Goal: Task Accomplishment & Management: Use online tool/utility

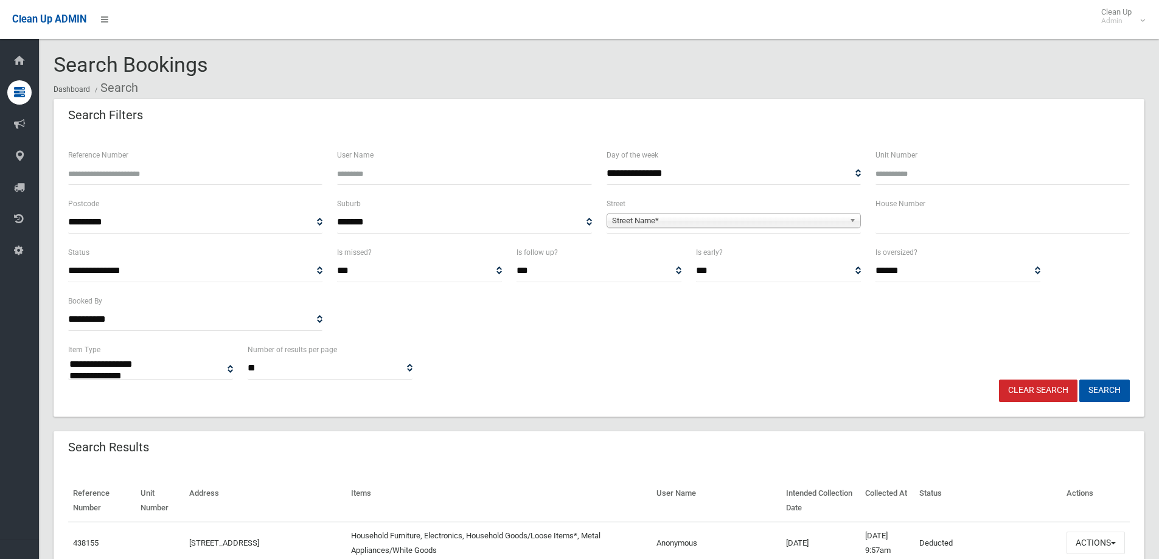
select select
click at [933, 230] on input "text" at bounding box center [1003, 222] width 254 height 23
type input "**"
click at [747, 223] on span "Street Name*" at bounding box center [728, 221] width 232 height 15
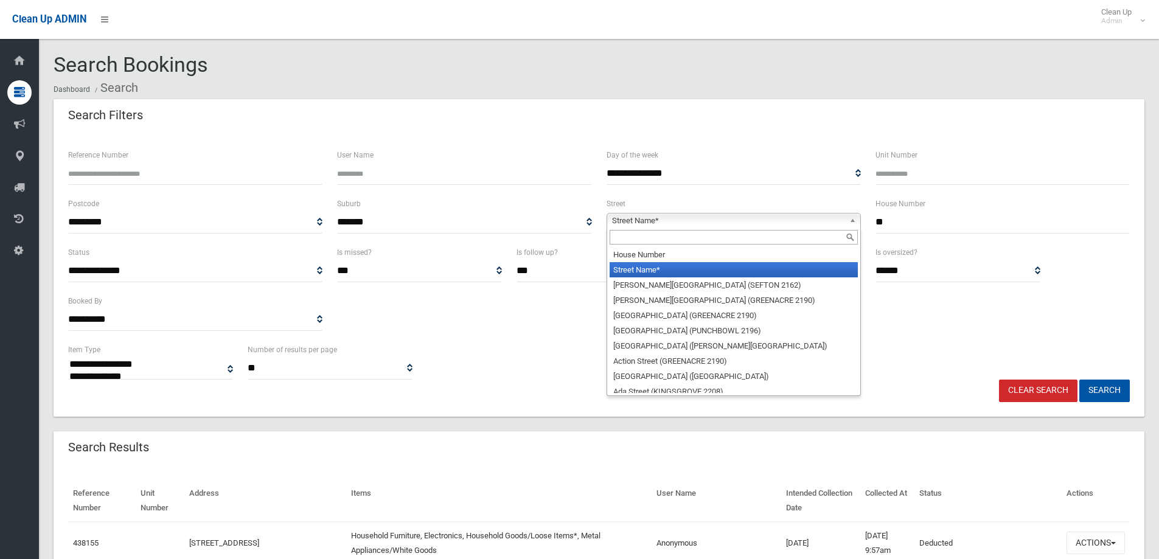
click at [687, 245] on input "text" at bounding box center [734, 237] width 248 height 15
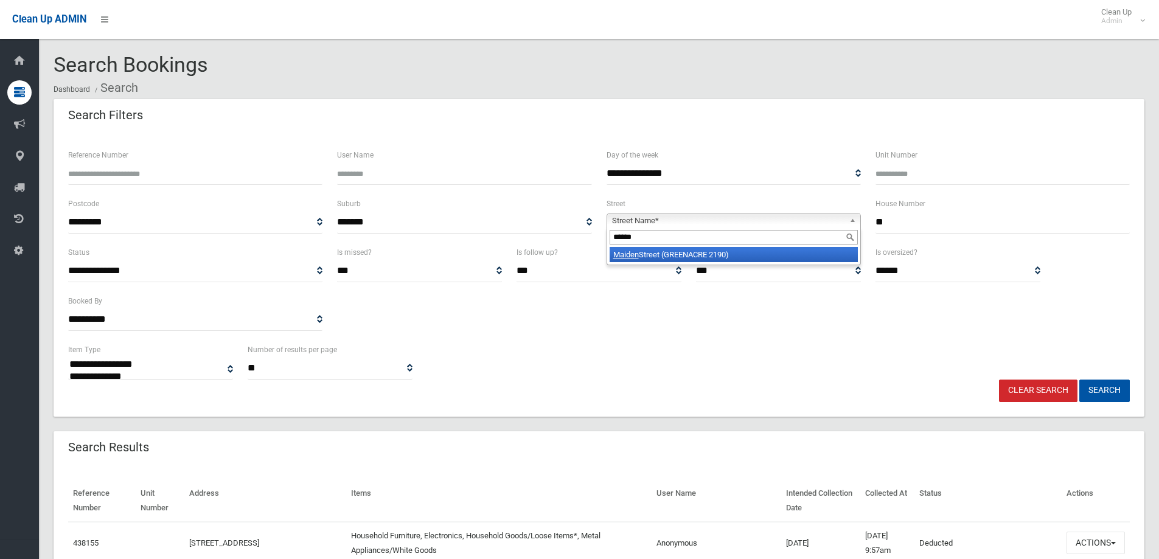
type input "******"
click at [688, 248] on li "[GEOGRAPHIC_DATA] (GREENACRE 2190)" at bounding box center [734, 254] width 248 height 15
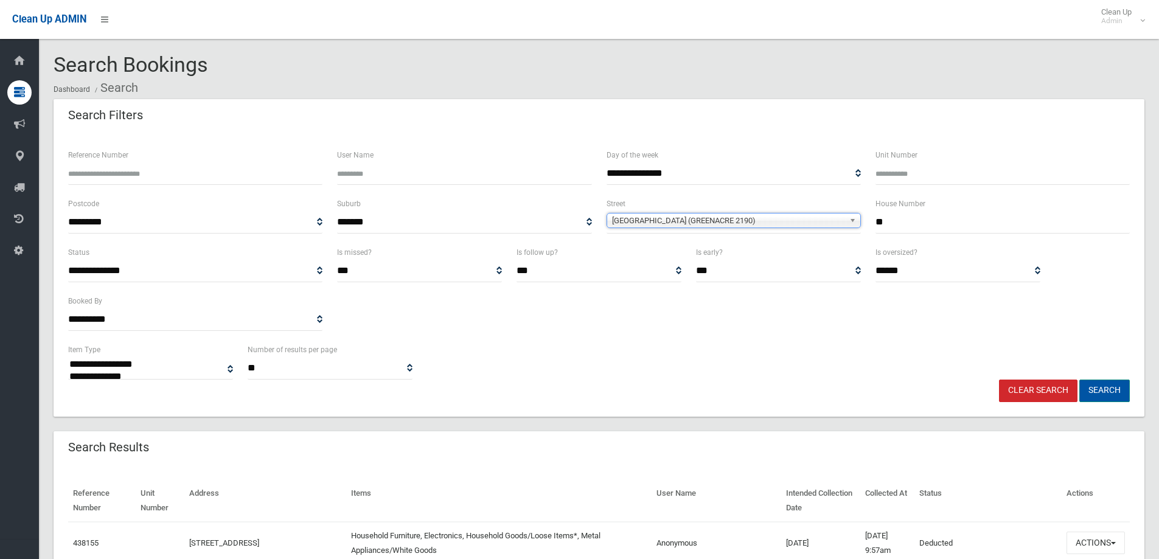
drag, startPoint x: 1093, startPoint y: 394, endPoint x: 1047, endPoint y: 397, distance: 47.0
click at [1092, 392] on button "Search" at bounding box center [1104, 391] width 51 height 23
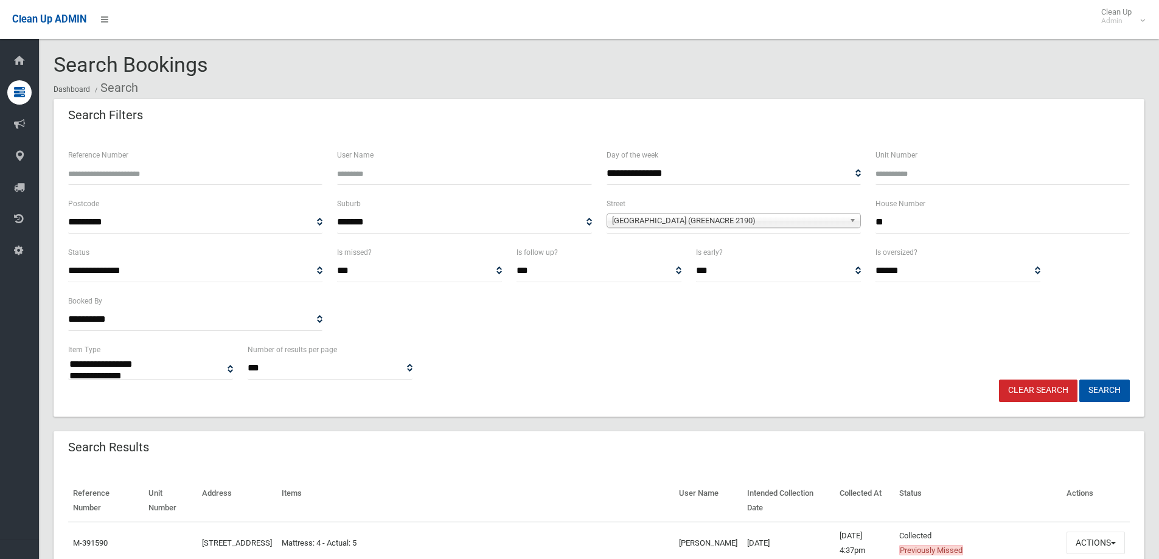
select select
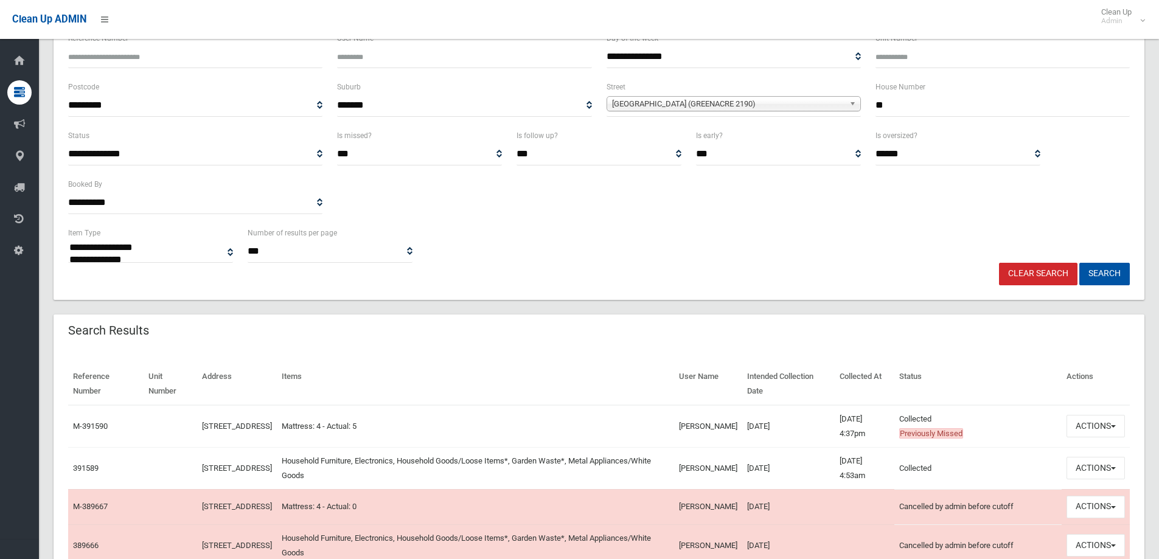
scroll to position [183, 0]
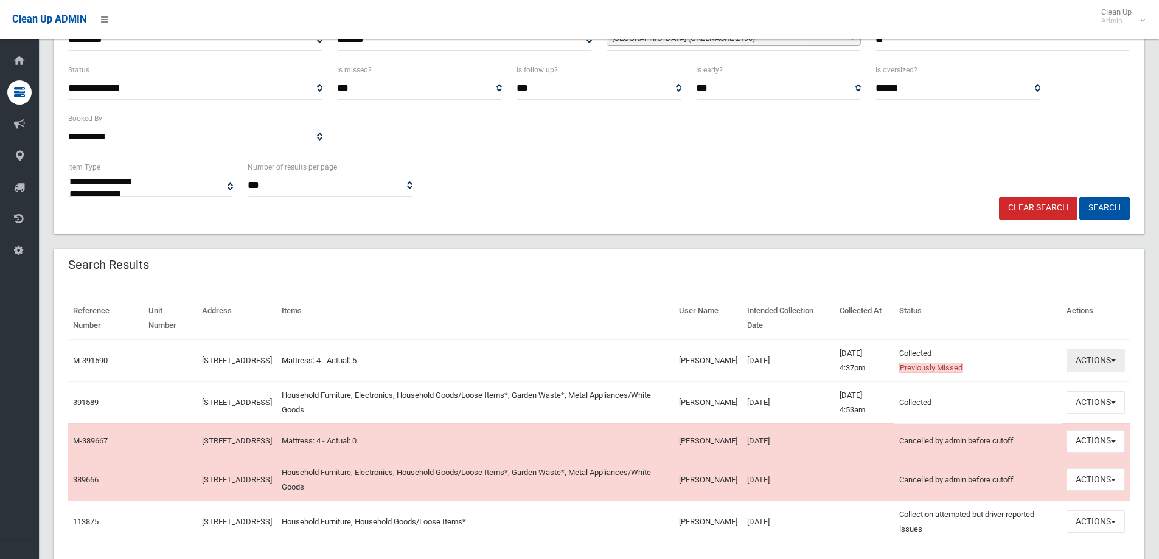
click at [1099, 361] on button "Actions" at bounding box center [1096, 360] width 58 height 23
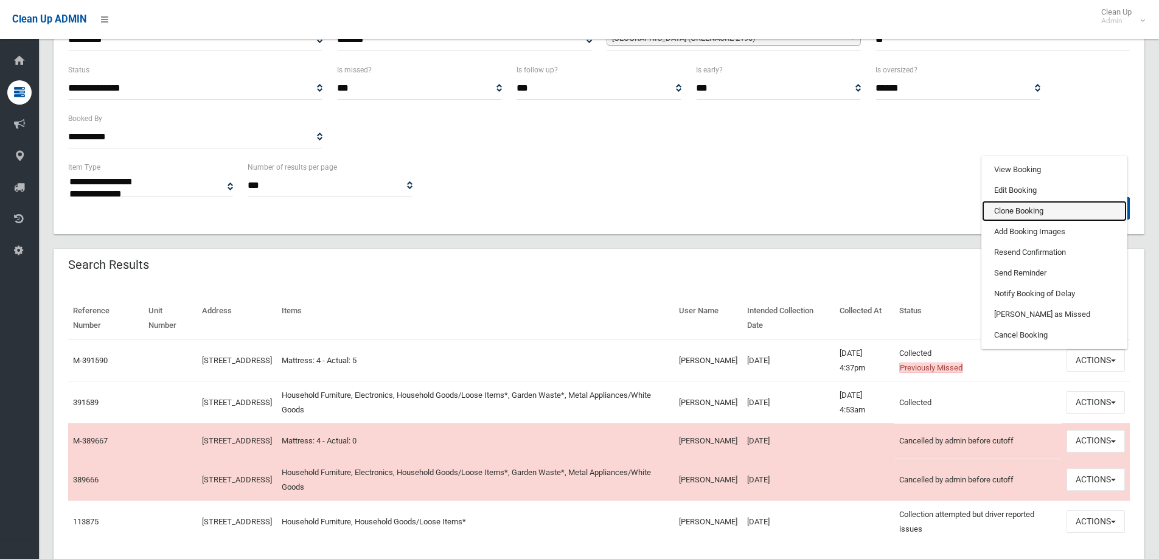
click at [999, 211] on link "Clone Booking" at bounding box center [1054, 211] width 145 height 21
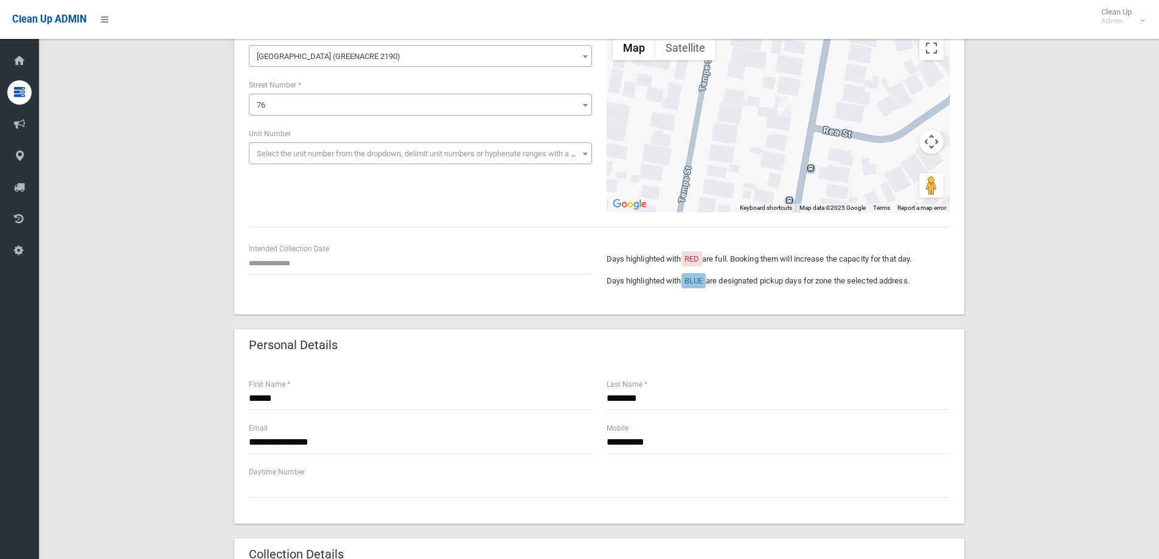
scroll to position [61, 0]
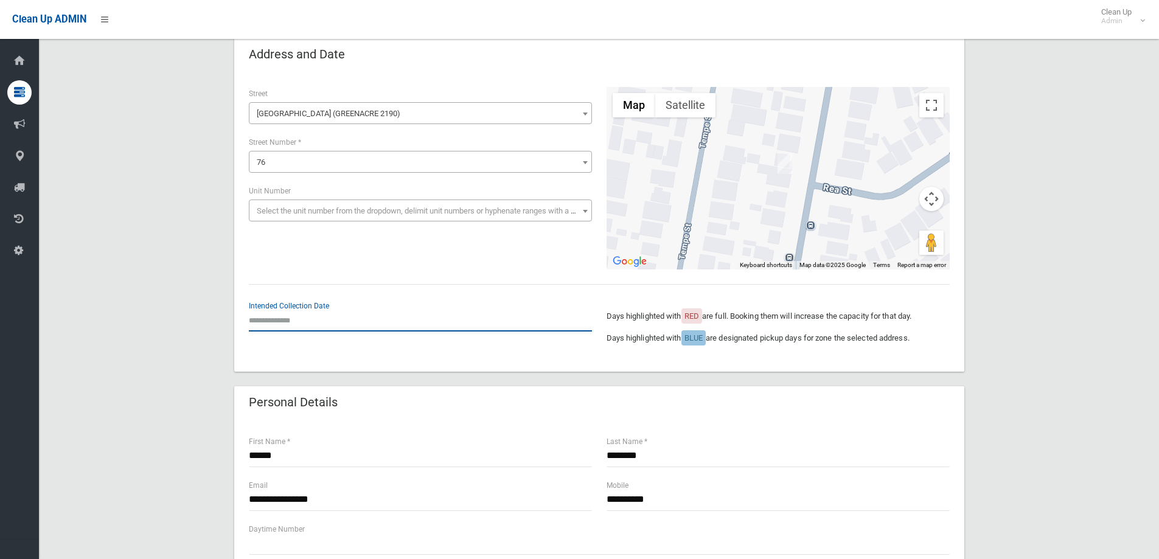
click at [312, 317] on input "text" at bounding box center [420, 320] width 343 height 23
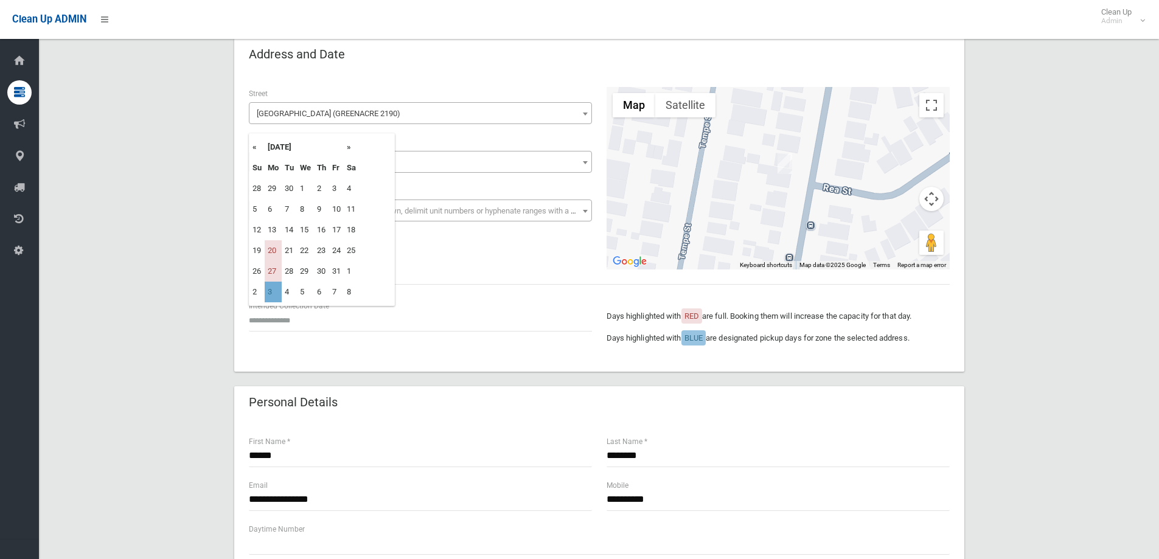
click at [270, 294] on td "3" at bounding box center [273, 292] width 17 height 21
type input "**********"
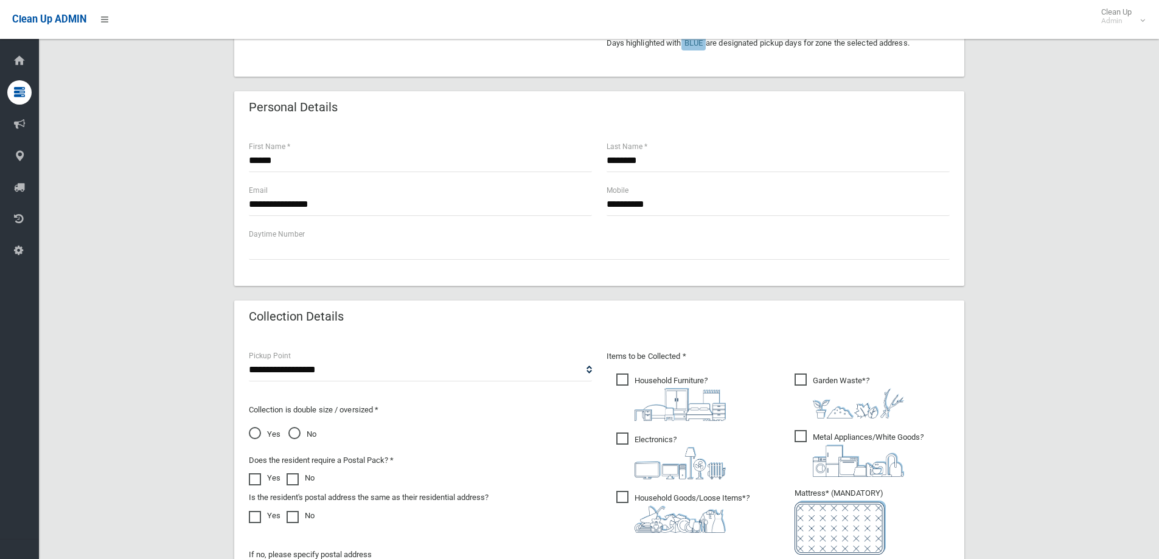
scroll to position [548, 0]
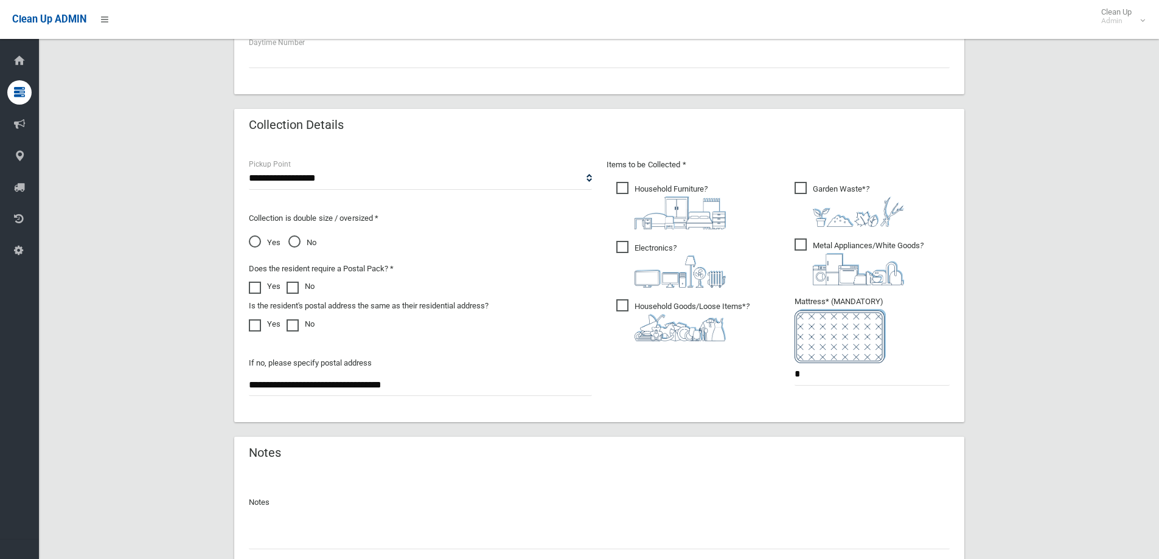
click at [633, 191] on span "Household Furniture ?" at bounding box center [671, 205] width 110 height 47
click at [630, 247] on span "Electronics ?" at bounding box center [671, 264] width 110 height 47
click at [627, 297] on label "Household Goods/Loose Items* ?" at bounding box center [682, 319] width 133 height 44
click at [805, 243] on span "Metal Appliances/White Goods ?" at bounding box center [859, 262] width 129 height 47
click at [797, 185] on span "Garden Waste* ?" at bounding box center [850, 204] width 110 height 45
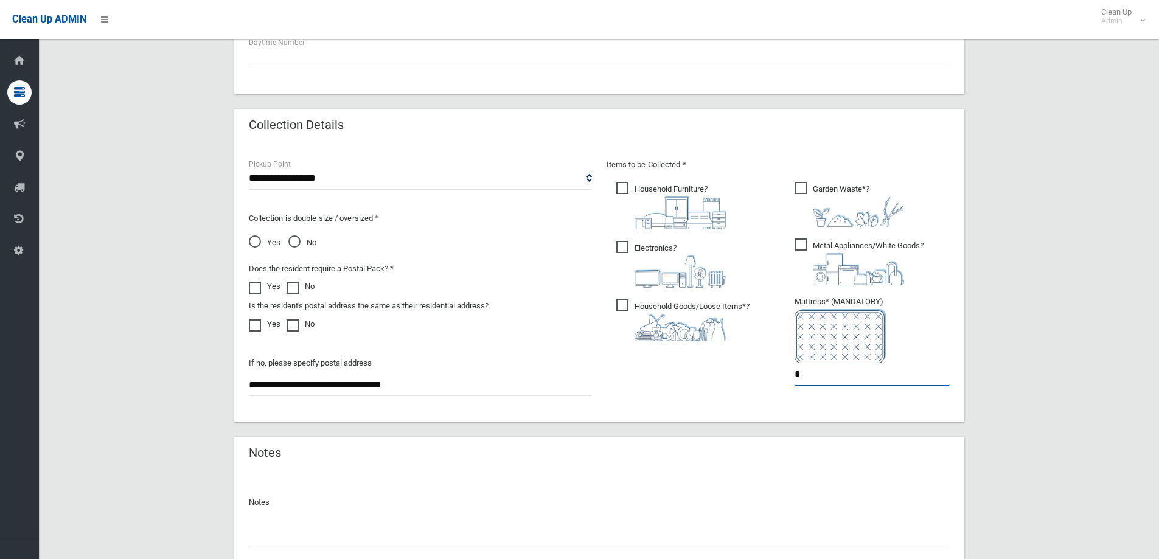
drag, startPoint x: 839, startPoint y: 375, endPoint x: 567, endPoint y: 351, distance: 273.0
click at [569, 358] on div "**********" at bounding box center [600, 283] width 716 height 250
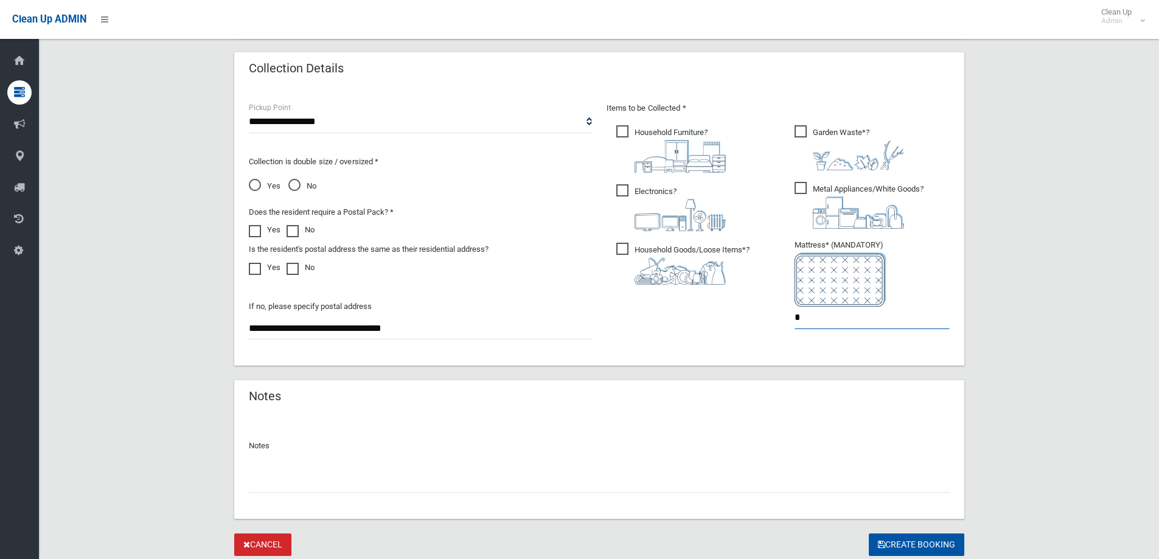
scroll to position [645, 0]
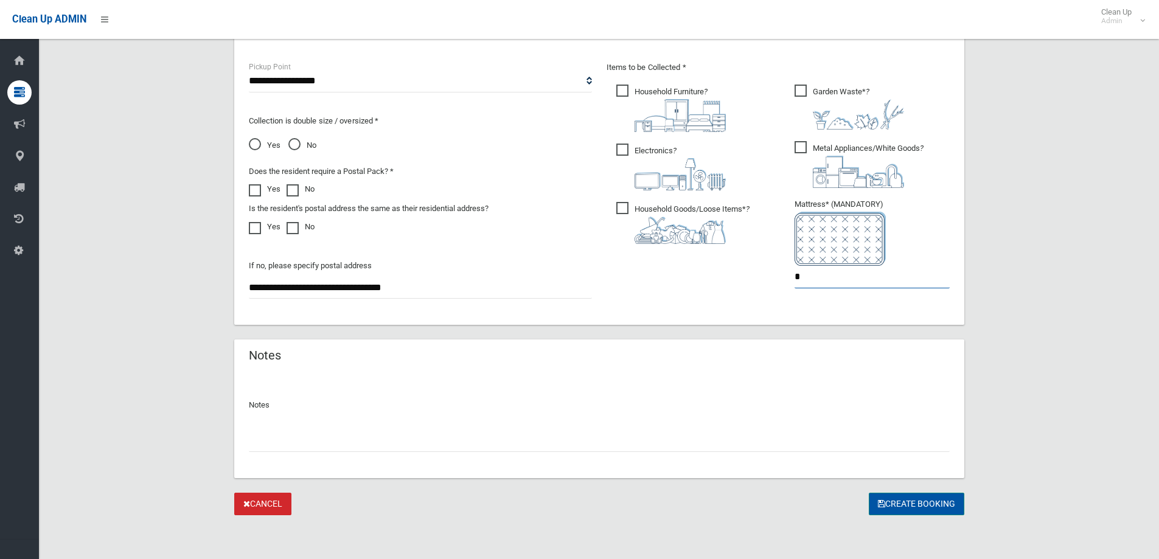
type input "*"
click at [900, 507] on button "Create Booking" at bounding box center [917, 504] width 96 height 23
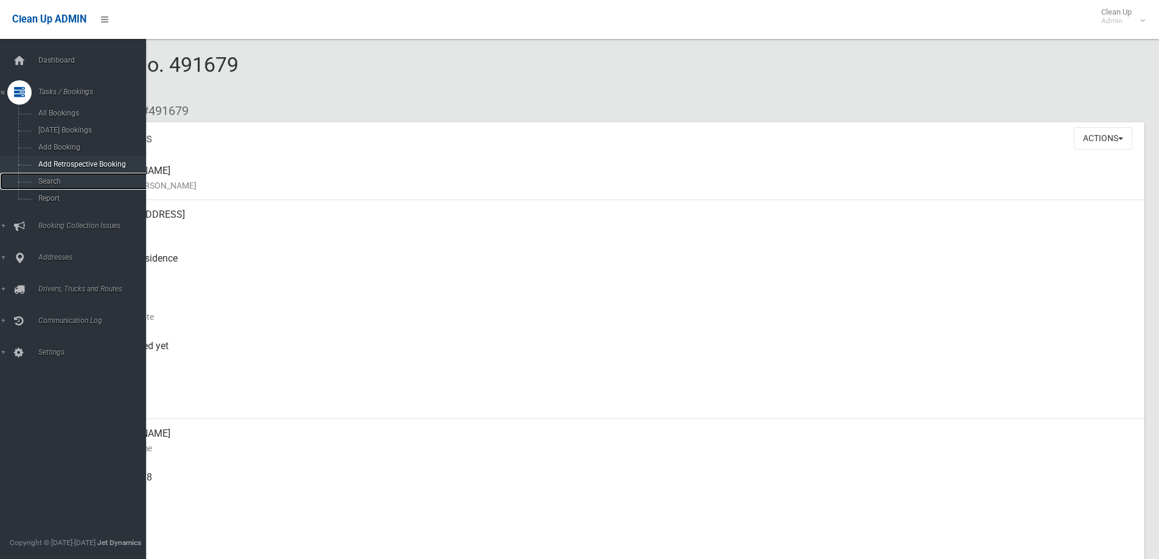
drag, startPoint x: 71, startPoint y: 183, endPoint x: 68, endPoint y: 171, distance: 12.4
click at [71, 183] on span "Search" at bounding box center [90, 181] width 110 height 9
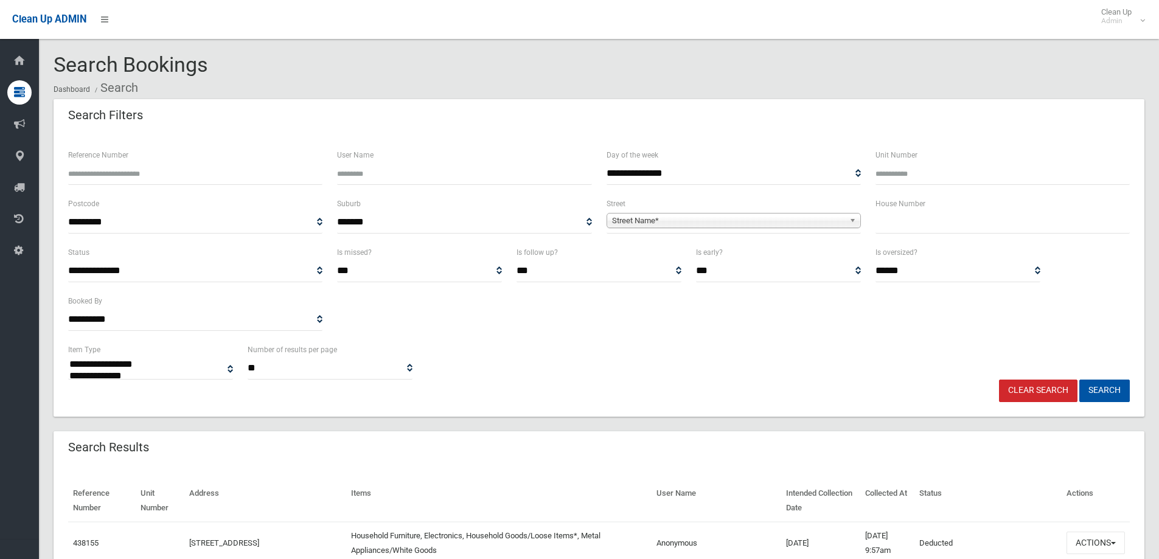
select select
